Goal: Transaction & Acquisition: Download file/media

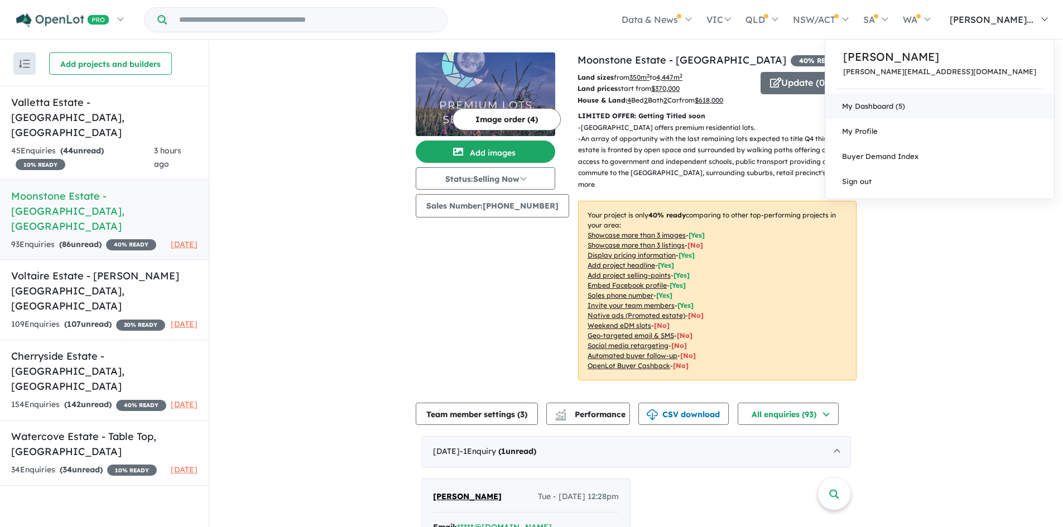
click at [971, 113] on link "My Dashboard (5)" at bounding box center [939, 106] width 229 height 25
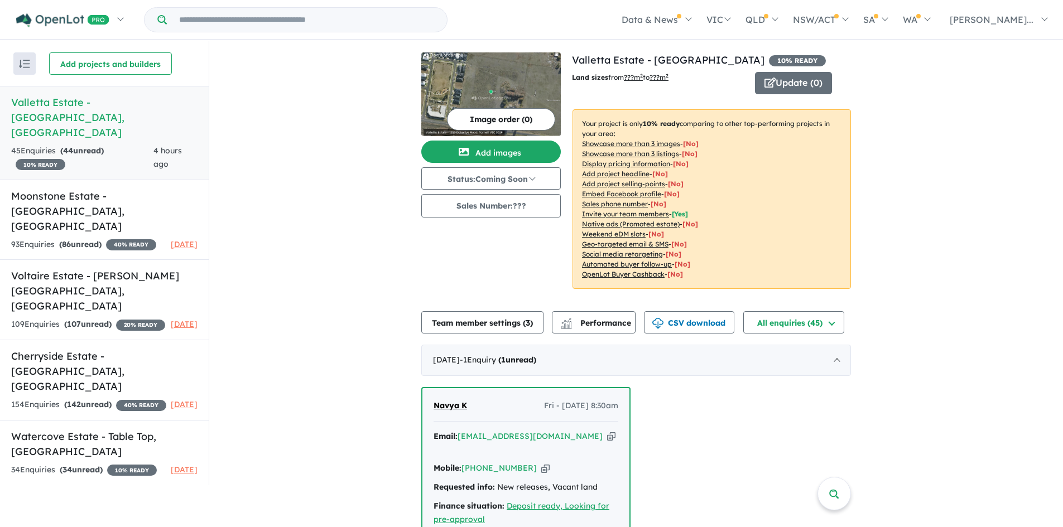
click at [114, 105] on h5 "[GEOGRAPHIC_DATA] - [GEOGRAPHIC_DATA] , [GEOGRAPHIC_DATA]" at bounding box center [104, 117] width 186 height 45
click at [667, 323] on button "CSV download" at bounding box center [689, 322] width 90 height 22
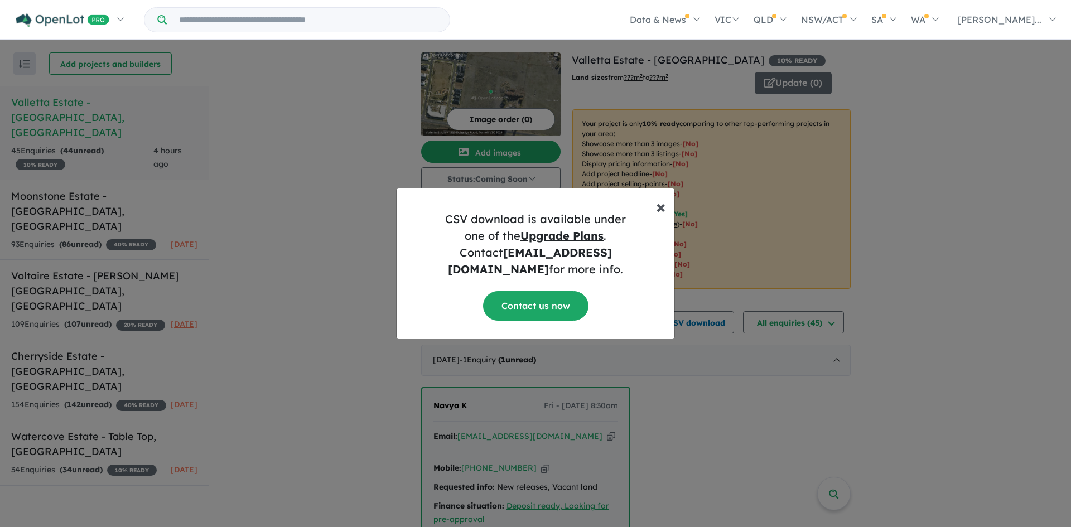
click at [657, 218] on span "×" at bounding box center [660, 206] width 9 height 22
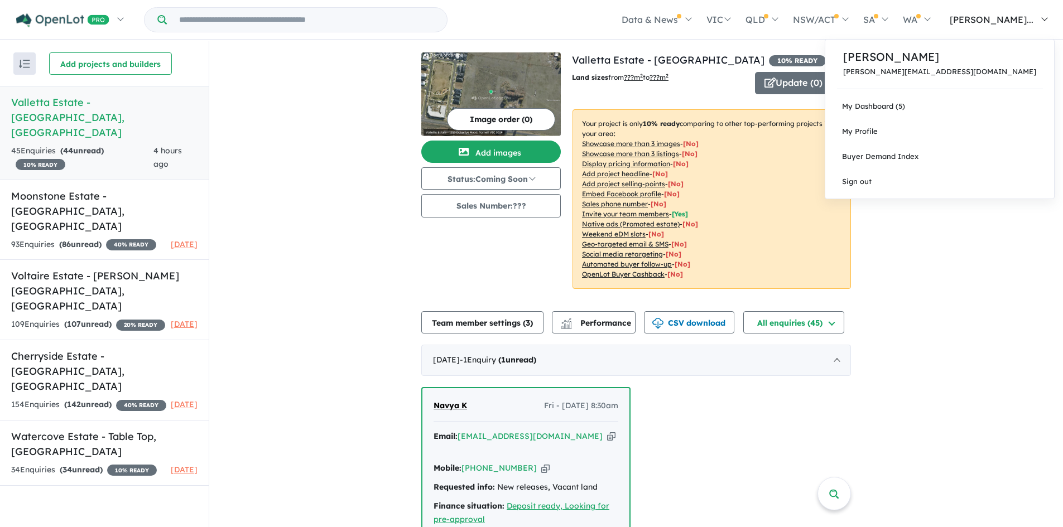
click at [1008, 27] on link "[PERSON_NAME]..." at bounding box center [995, 19] width 117 height 39
click at [984, 68] on p "[PERSON_NAME][EMAIL_ADDRESS][DOMAIN_NAME]" at bounding box center [939, 72] width 193 height 8
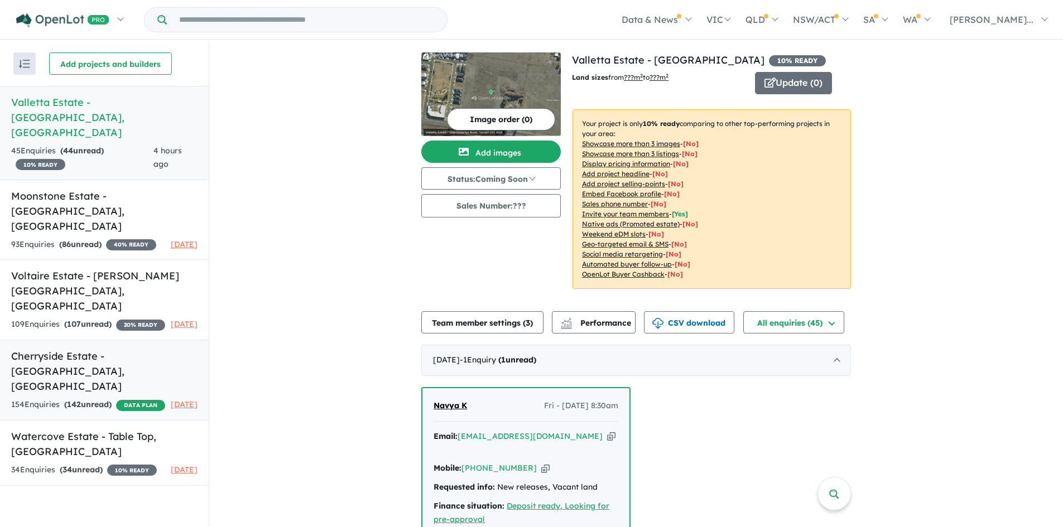
click at [120, 349] on h5 "Cherryside Estate - [GEOGRAPHIC_DATA] , [GEOGRAPHIC_DATA]" at bounding box center [104, 371] width 186 height 45
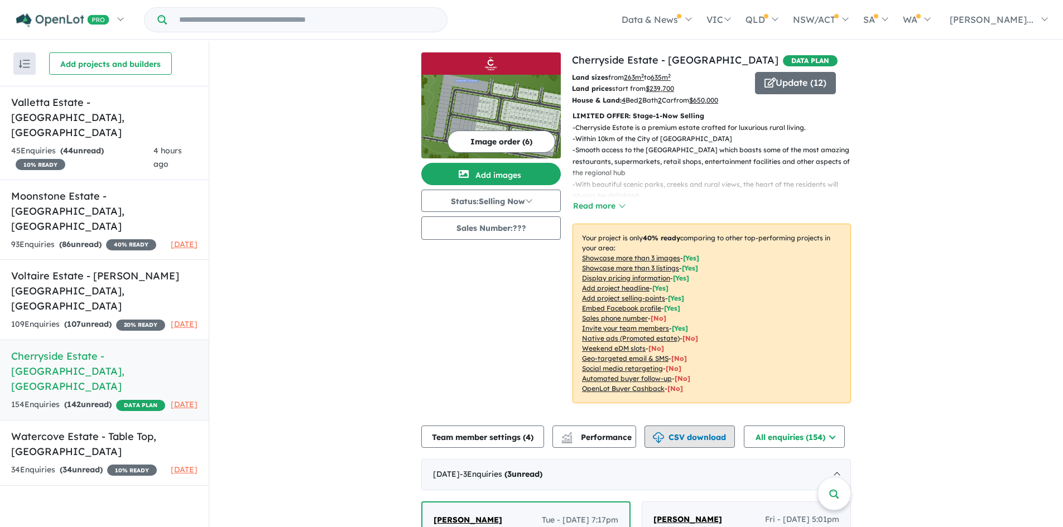
click at [686, 432] on button "CSV download" at bounding box center [689, 437] width 90 height 22
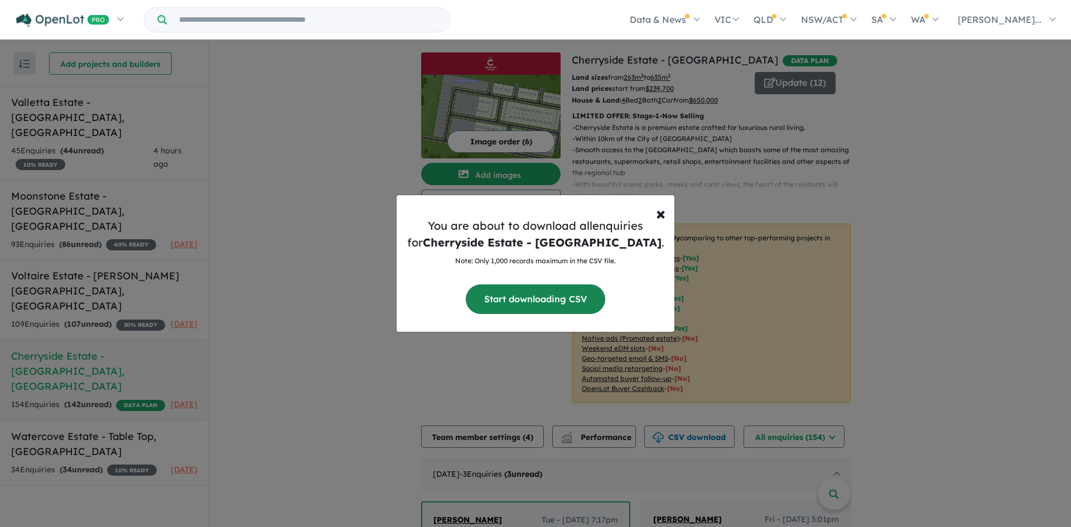
click at [528, 305] on button "Start downloading CSV" at bounding box center [535, 300] width 139 height 30
click at [244, 254] on div "× Close You are about to download all enquiries for Cherryside Estate - [GEOGRA…" at bounding box center [535, 263] width 1071 height 527
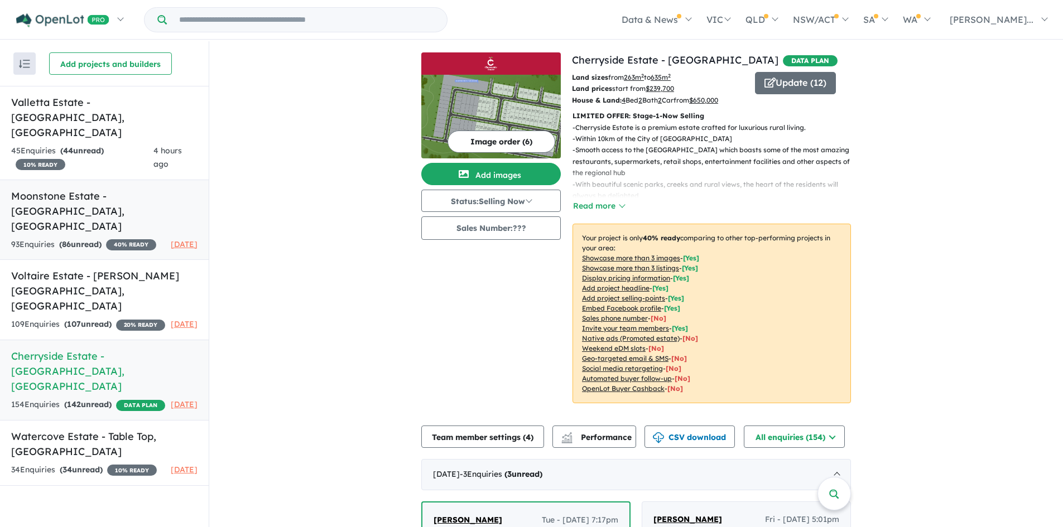
drag, startPoint x: 110, startPoint y: 165, endPoint x: 115, endPoint y: 170, distance: 7.5
click at [110, 189] on h5 "Moonstone Estate - [GEOGRAPHIC_DATA] , [GEOGRAPHIC_DATA]" at bounding box center [104, 211] width 186 height 45
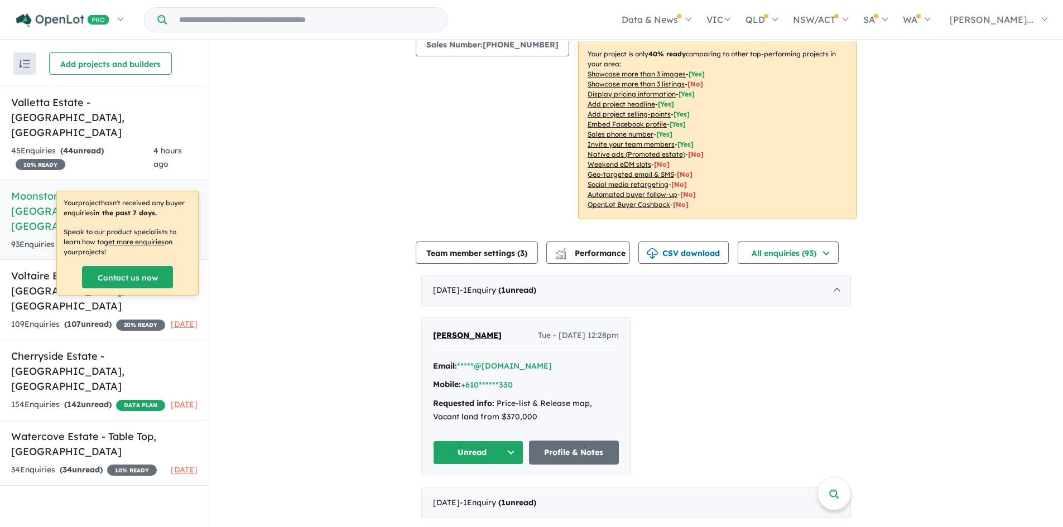
scroll to position [167, 0]
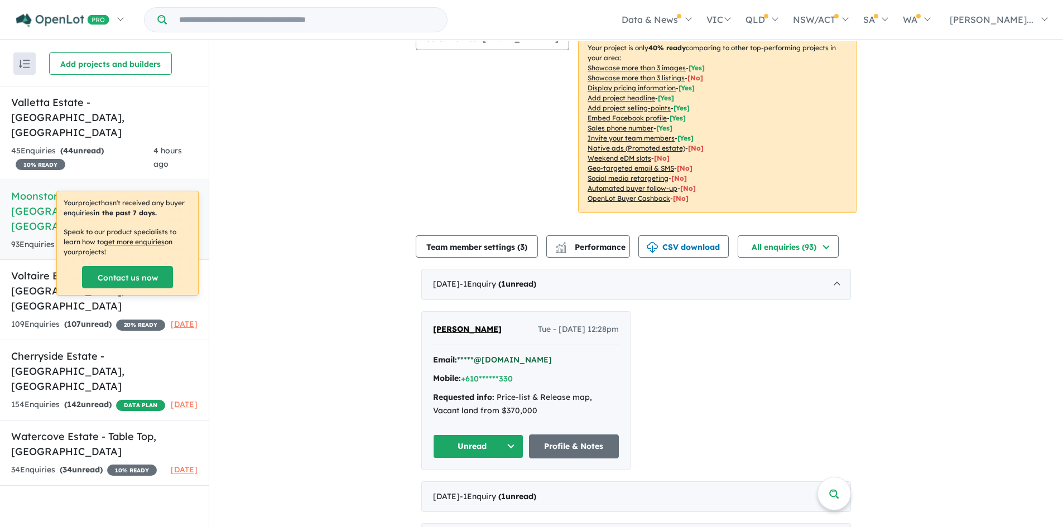
click at [484, 354] on button "*****@[DOMAIN_NAME]" at bounding box center [504, 360] width 95 height 12
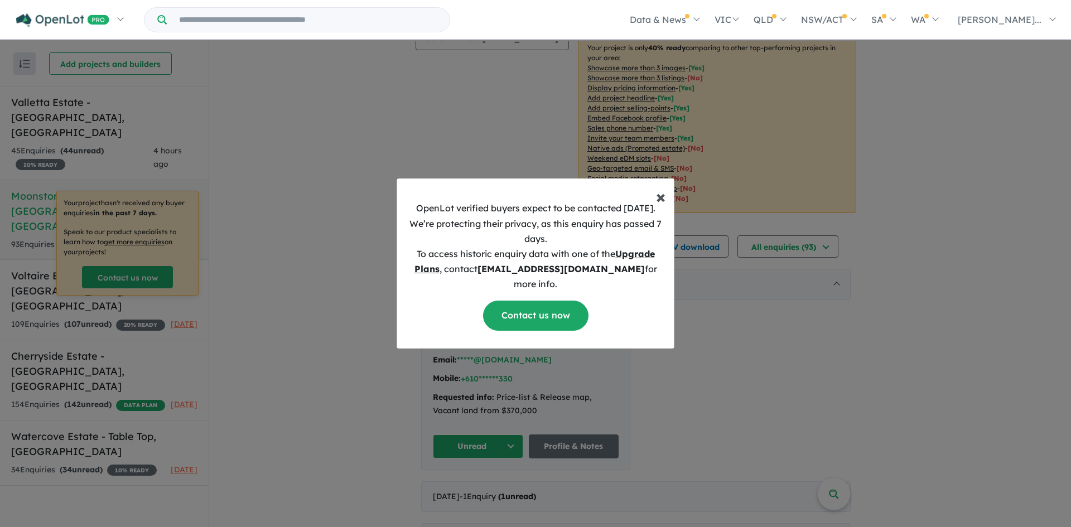
click at [663, 208] on span "×" at bounding box center [660, 196] width 9 height 22
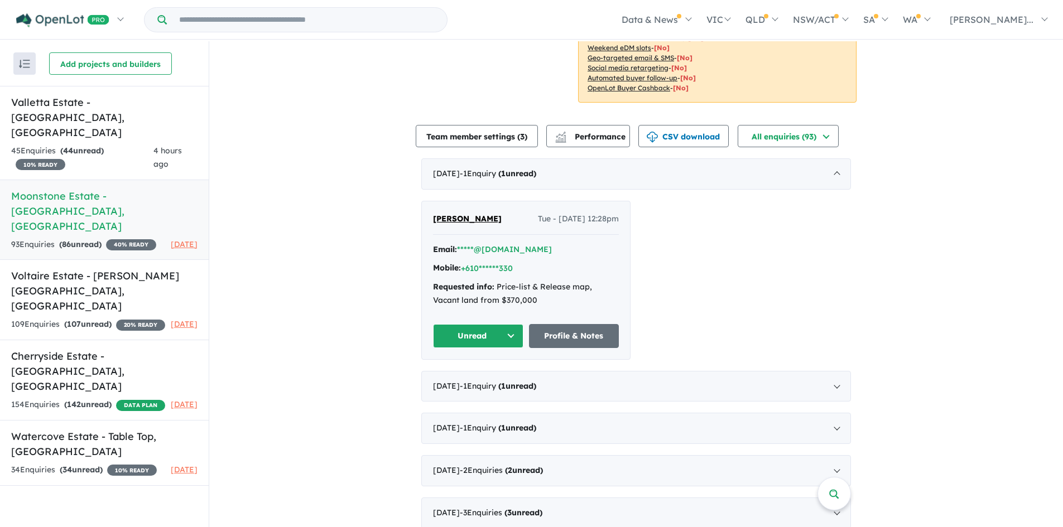
scroll to position [279, 0]
click at [98, 105] on h5 "[GEOGRAPHIC_DATA] - [GEOGRAPHIC_DATA] , [GEOGRAPHIC_DATA]" at bounding box center [104, 117] width 186 height 45
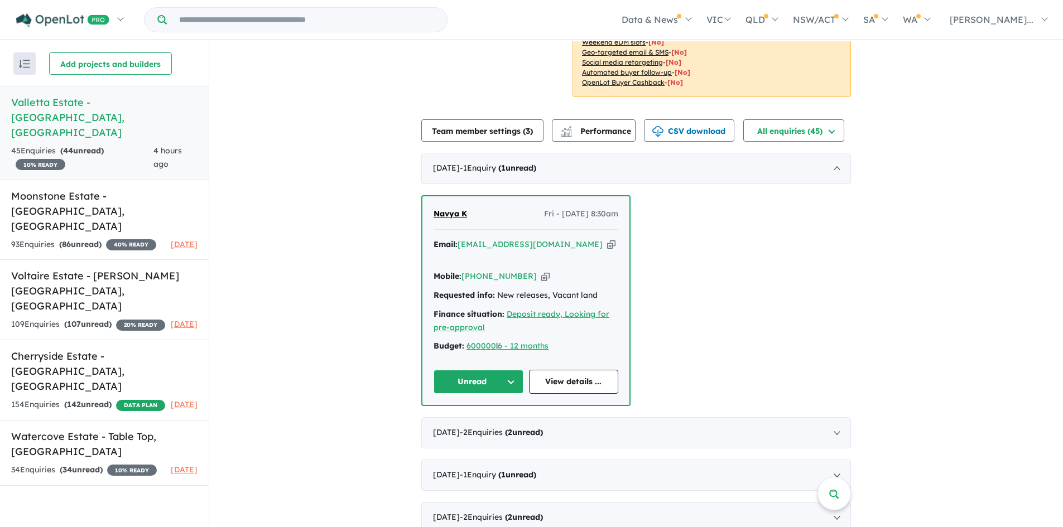
scroll to position [279, 0]
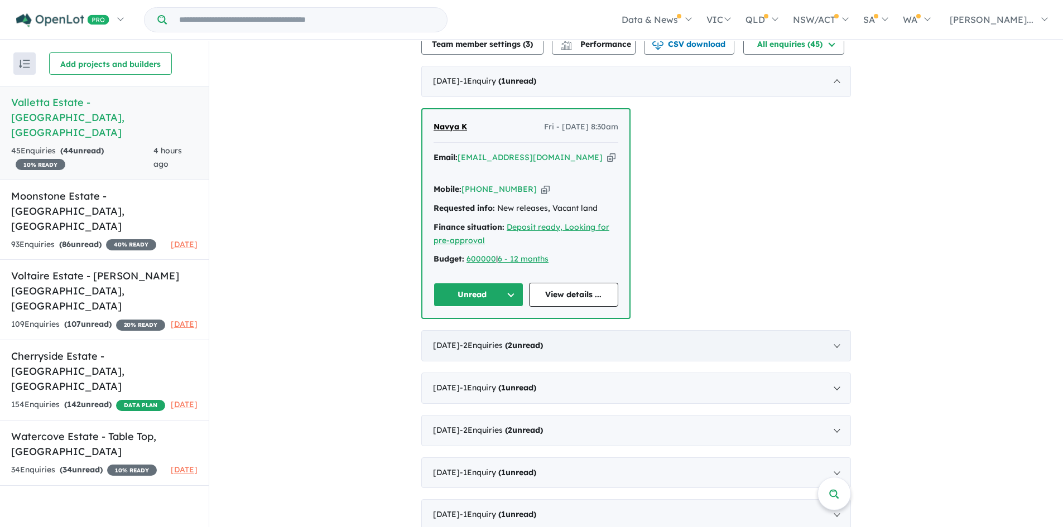
click at [543, 340] on strong "( 2 unread)" at bounding box center [524, 345] width 38 height 10
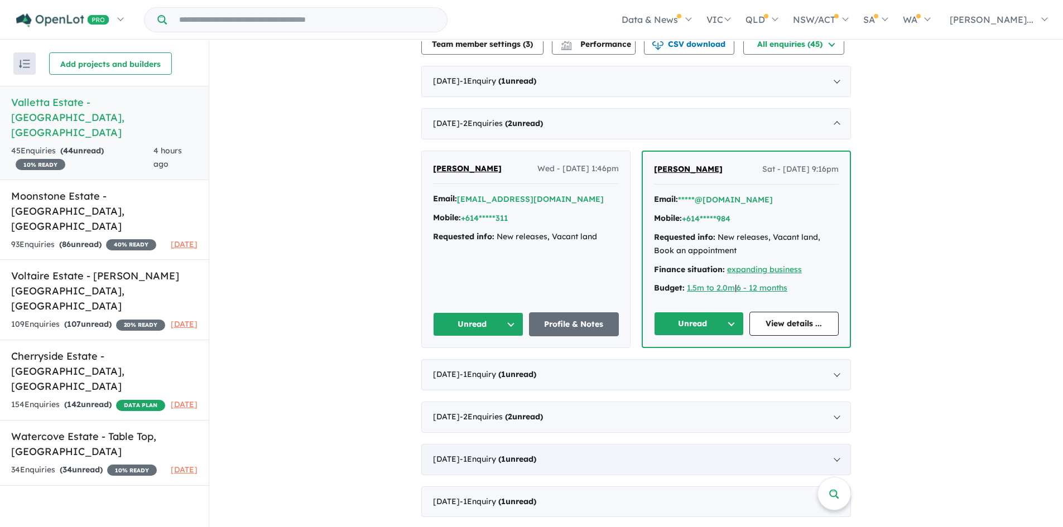
scroll to position [2, 0]
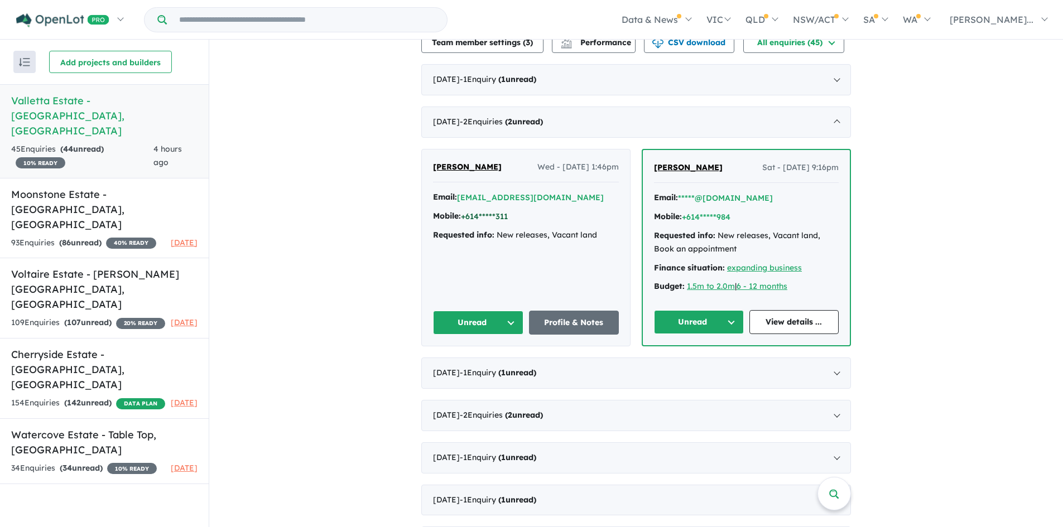
click at [498, 215] on button "+614*****311" at bounding box center [484, 217] width 47 height 12
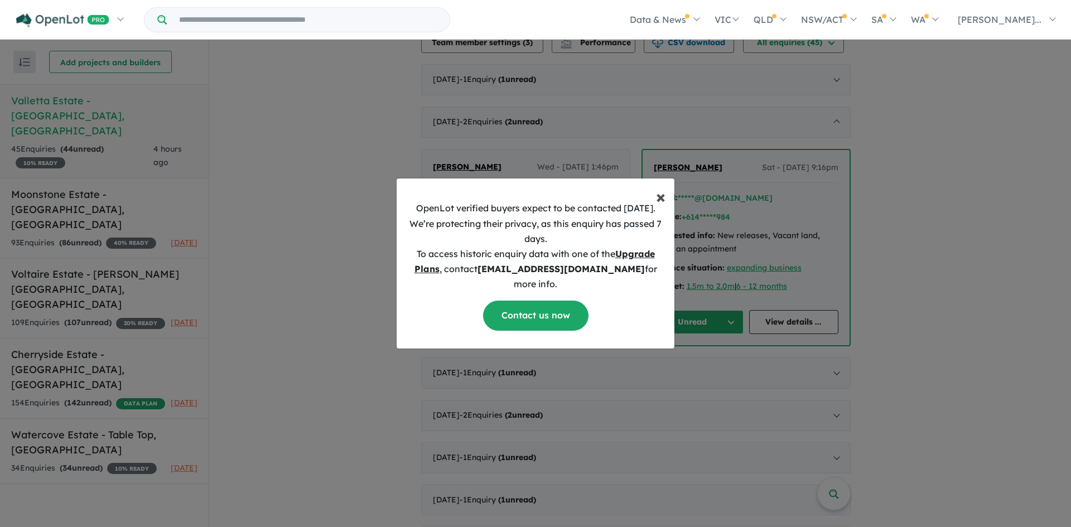
click at [663, 208] on span "×" at bounding box center [660, 196] width 9 height 22
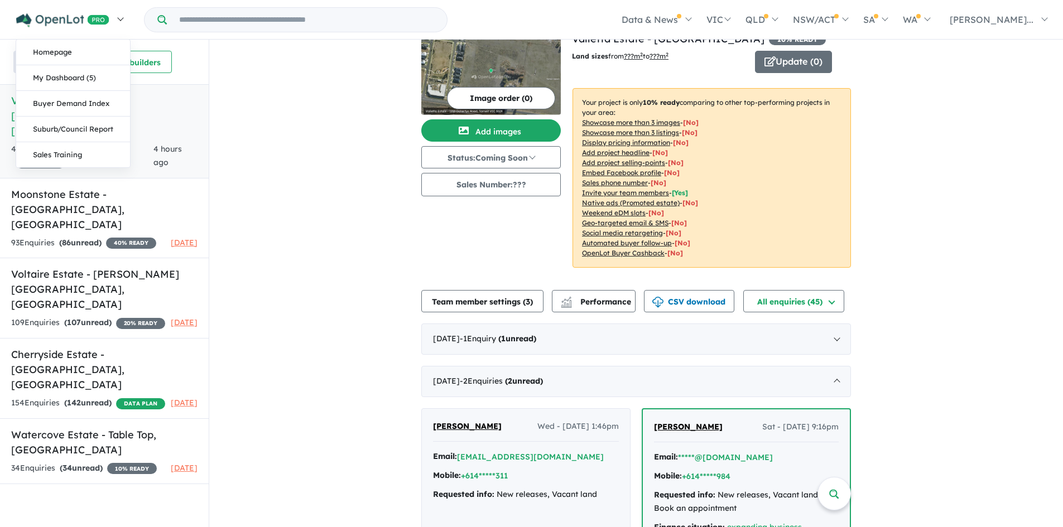
scroll to position [0, 0]
